Goal: Task Accomplishment & Management: Manage account settings

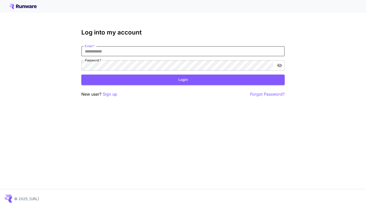
type input "**********"
click at [183, 80] on button "Login" at bounding box center [182, 80] width 203 height 10
click at [278, 67] on icon "toggle password visibility" at bounding box center [279, 66] width 5 height 4
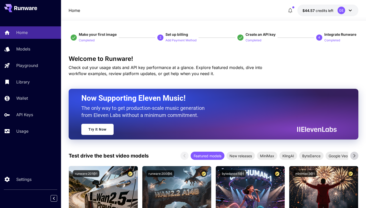
click at [329, 10] on span "credits left" at bounding box center [324, 10] width 18 height 4
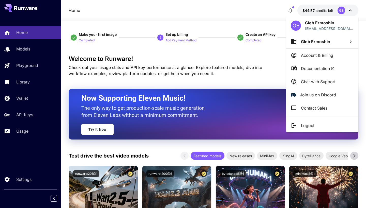
click at [313, 42] on span "Gleb Ermoshin" at bounding box center [315, 41] width 29 height 5
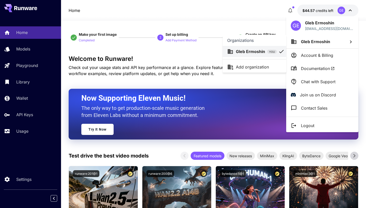
click at [221, 24] on div at bounding box center [183, 104] width 366 height 208
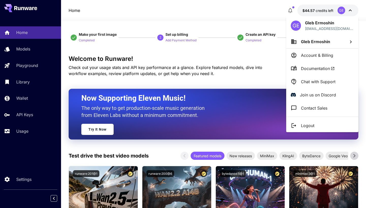
click at [193, 19] on div at bounding box center [183, 104] width 366 height 208
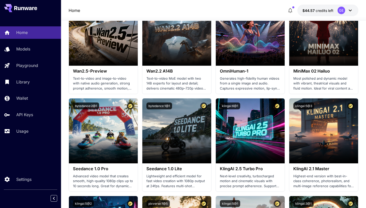
scroll to position [187, 0]
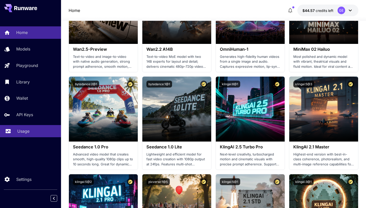
click at [25, 131] on p "Usage" at bounding box center [23, 131] width 12 height 6
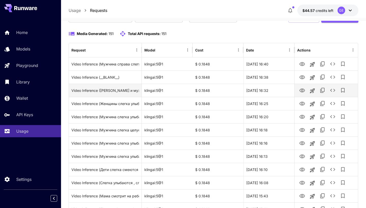
scroll to position [42, 0]
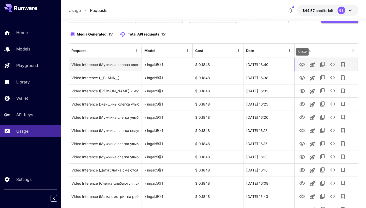
click at [302, 64] on icon "View" at bounding box center [302, 65] width 6 height 6
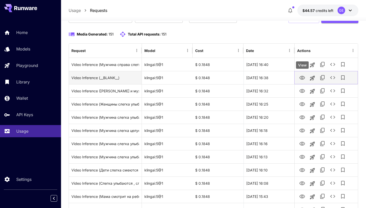
click at [302, 76] on icon "View" at bounding box center [302, 78] width 6 height 6
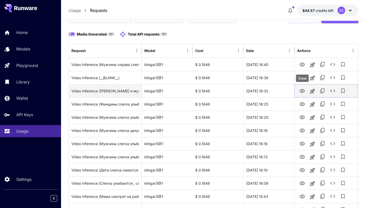
click at [300, 92] on icon "View" at bounding box center [302, 91] width 6 height 4
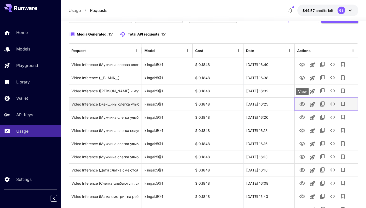
click at [301, 102] on icon "View" at bounding box center [302, 104] width 6 height 6
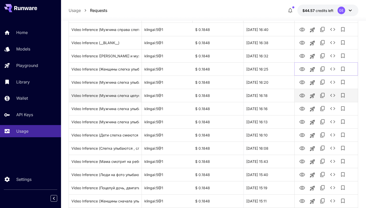
scroll to position [85, 0]
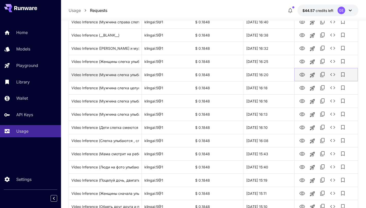
click at [301, 73] on icon "View" at bounding box center [302, 75] width 6 height 6
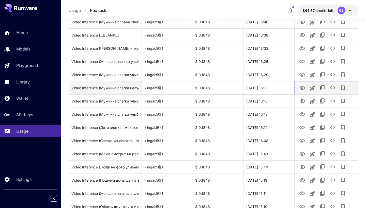
click at [300, 87] on icon "View" at bounding box center [302, 88] width 6 height 6
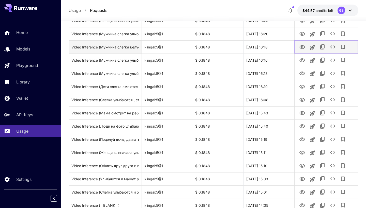
scroll to position [126, 0]
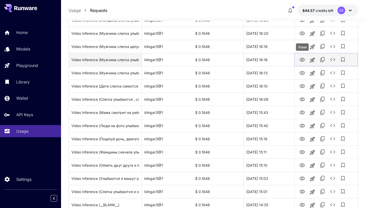
click at [304, 60] on icon "View" at bounding box center [302, 60] width 6 height 4
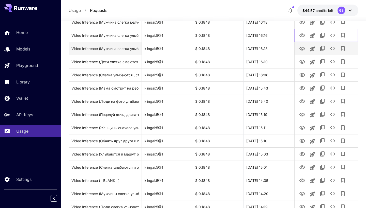
scroll to position [151, 0]
click at [304, 46] on icon "View" at bounding box center [302, 48] width 6 height 6
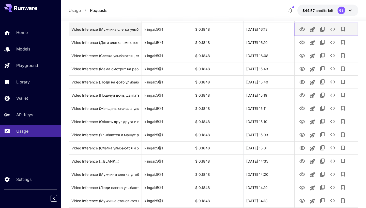
scroll to position [170, 0]
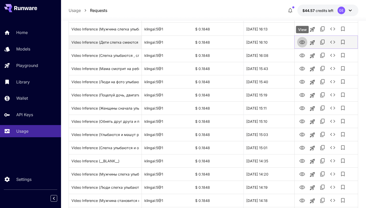
click at [303, 39] on icon "View" at bounding box center [302, 42] width 6 height 6
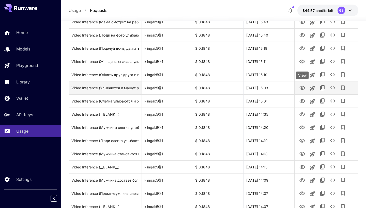
scroll to position [220, 0]
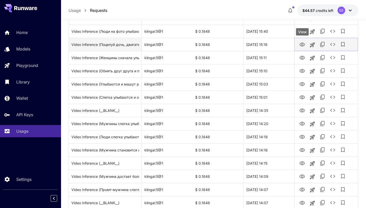
click at [302, 43] on icon "View" at bounding box center [302, 45] width 6 height 4
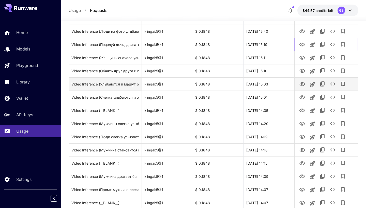
scroll to position [235, 0]
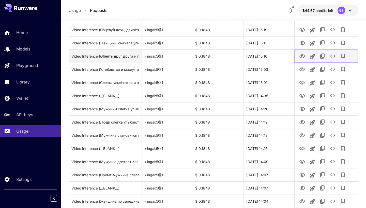
click at [302, 57] on icon "View" at bounding box center [302, 56] width 6 height 4
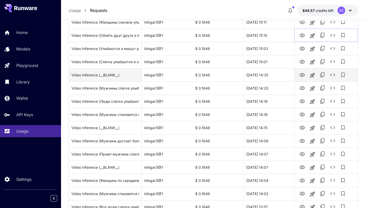
scroll to position [265, 0]
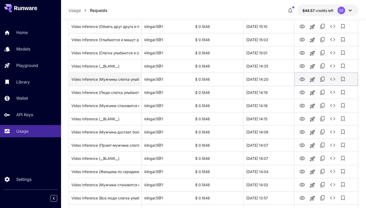
click at [301, 77] on icon "View" at bounding box center [302, 79] width 6 height 4
